Goal: Task Accomplishment & Management: Use online tool/utility

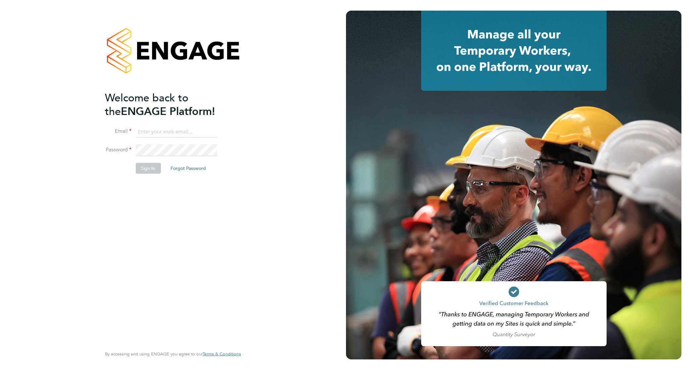
type input "[PERSON_NAME][EMAIL_ADDRESS][PERSON_NAME][DOMAIN_NAME]"
click at [148, 191] on div "Welcome back to the ENGAGE Platform! Email [PERSON_NAME][EMAIL_ADDRESS][PERSON_…" at bounding box center [169, 218] width 129 height 255
click at [146, 167] on button "Sign In" at bounding box center [147, 168] width 25 height 11
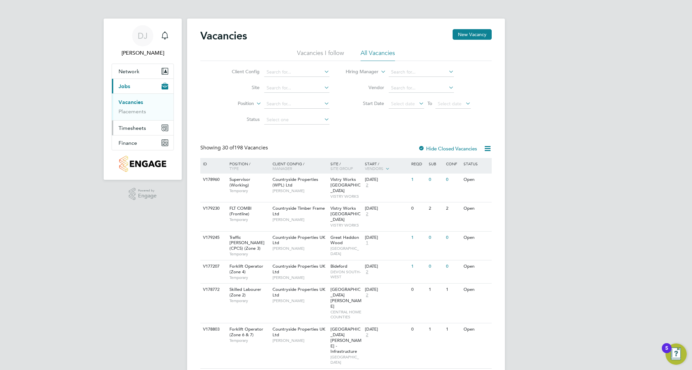
click at [138, 124] on button "Timesheets" at bounding box center [143, 128] width 62 height 15
click at [141, 117] on link "Timesheets" at bounding box center [132, 117] width 27 height 6
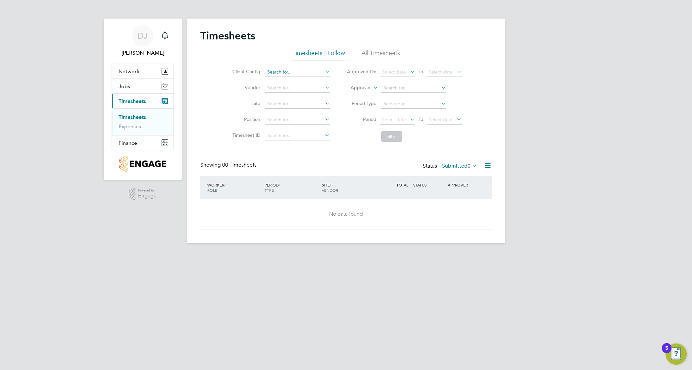
click at [299, 75] on input at bounding box center [297, 72] width 65 height 9
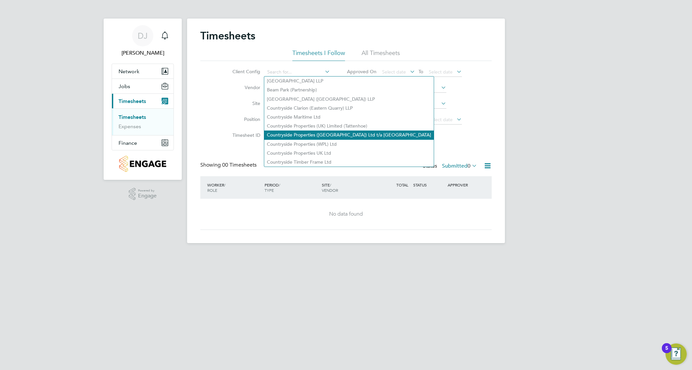
click at [330, 132] on li "Countryside Properties (UK) Ltd t/a Rochester Riverside" at bounding box center [349, 134] width 170 height 9
type input "Countryside Properties (UK) Ltd t/a Rochester Riverside"
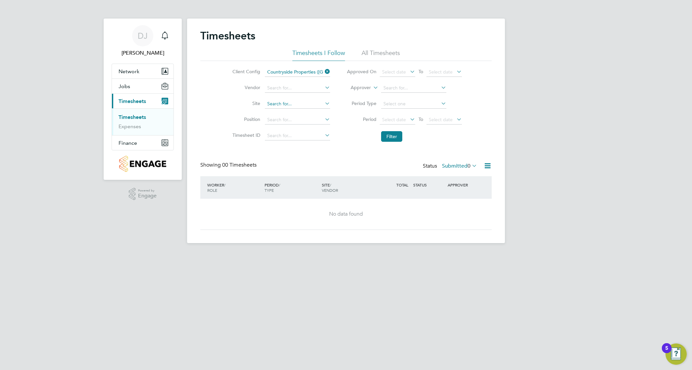
click at [302, 105] on input at bounding box center [297, 103] width 65 height 9
click at [308, 111] on li "Rochest er Phase 7" at bounding box center [302, 112] width 76 height 9
type input "Rochester Phase 7"
click at [389, 136] on button "Filter" at bounding box center [391, 136] width 21 height 11
click at [386, 134] on button "Filter" at bounding box center [391, 136] width 21 height 11
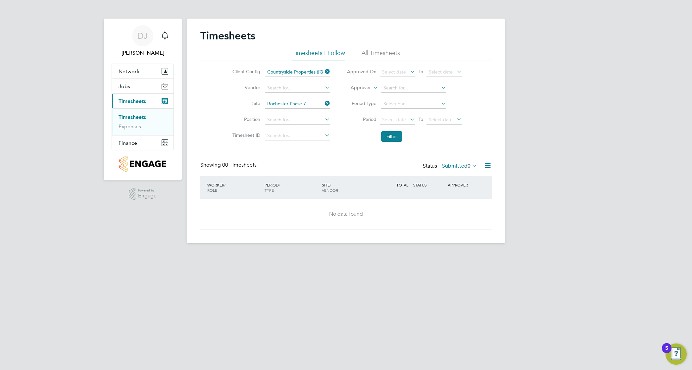
click at [389, 50] on li "All Timesheets" at bounding box center [381, 55] width 38 height 12
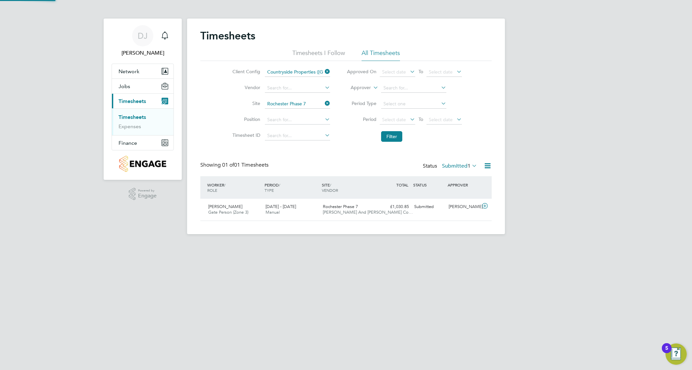
scroll to position [17, 57]
